Goal: Book appointment/travel/reservation

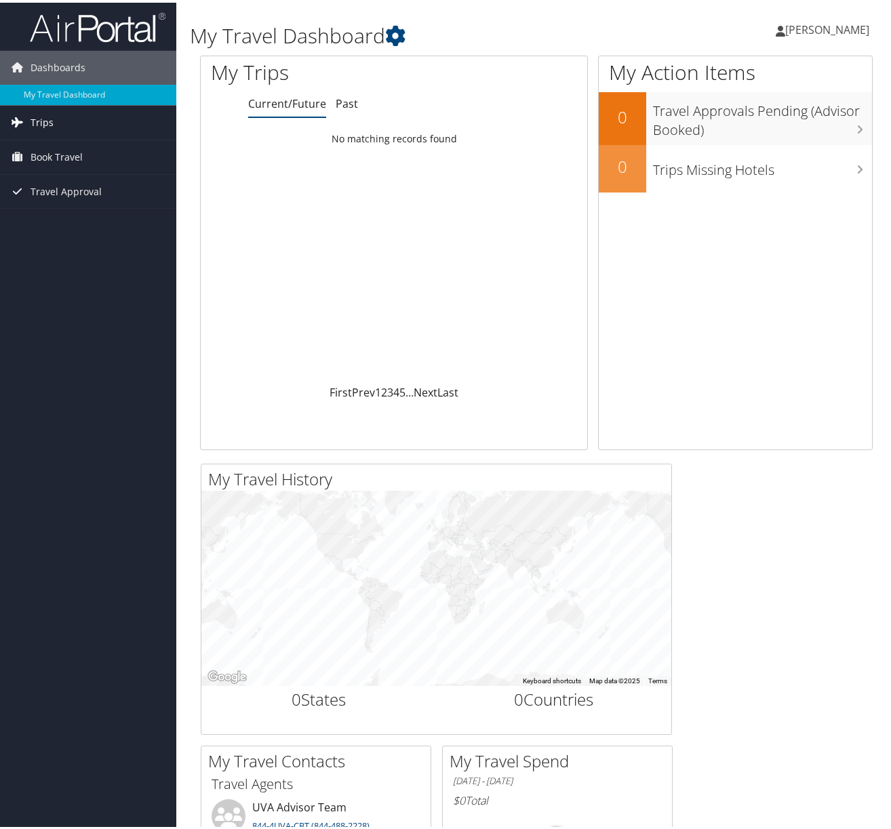
click at [54, 126] on link "Trips" at bounding box center [88, 120] width 176 height 34
click at [51, 219] on span "Book Travel" at bounding box center [57, 216] width 52 height 34
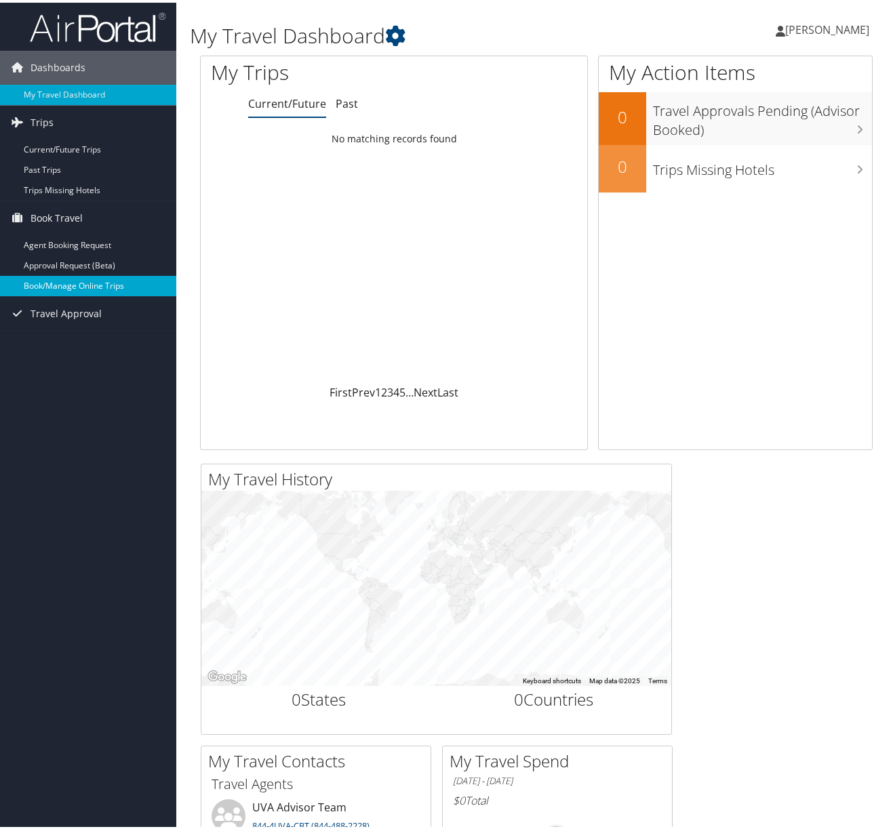
click at [59, 287] on link "Book/Manage Online Trips" at bounding box center [88, 283] width 176 height 20
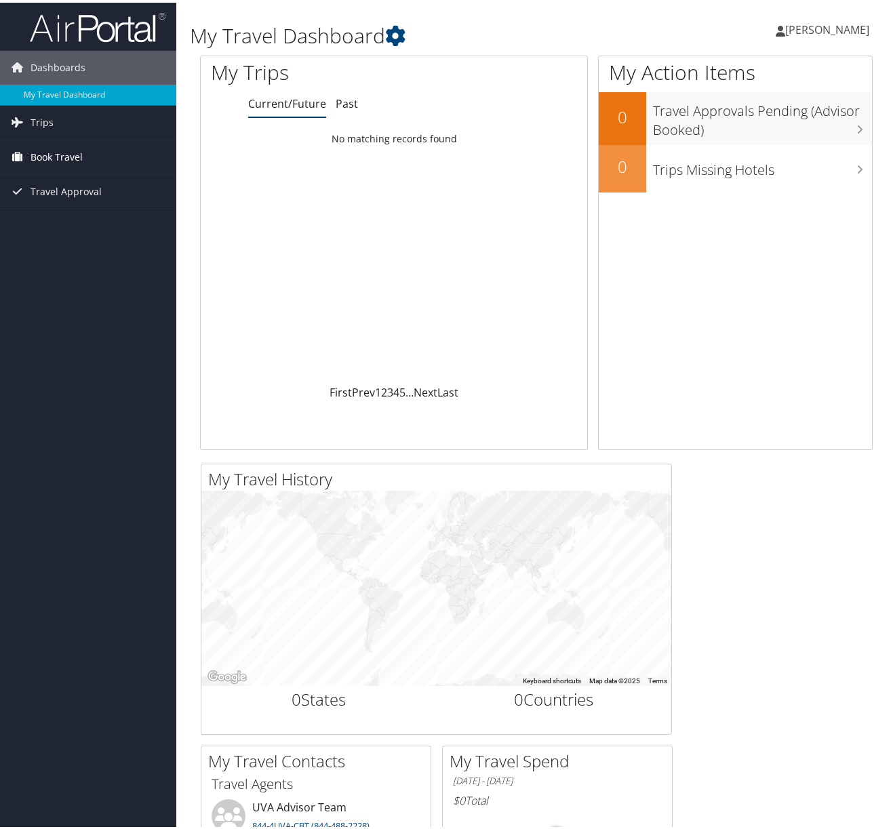
click at [41, 157] on span "Book Travel" at bounding box center [57, 155] width 52 height 34
click at [56, 224] on link "Book/Manage Online Trips" at bounding box center [88, 222] width 176 height 20
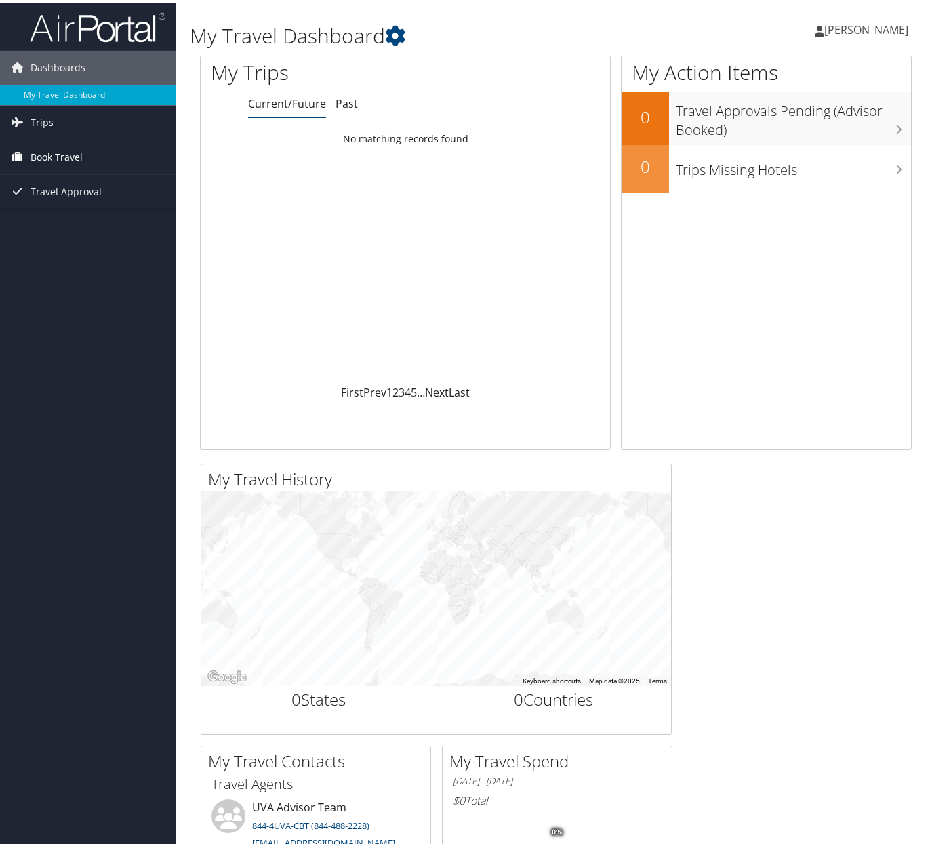
click at [65, 152] on span "Book Travel" at bounding box center [57, 155] width 52 height 34
click at [60, 229] on link "Book/Manage Online Trips" at bounding box center [88, 222] width 176 height 20
